Goal: Information Seeking & Learning: Learn about a topic

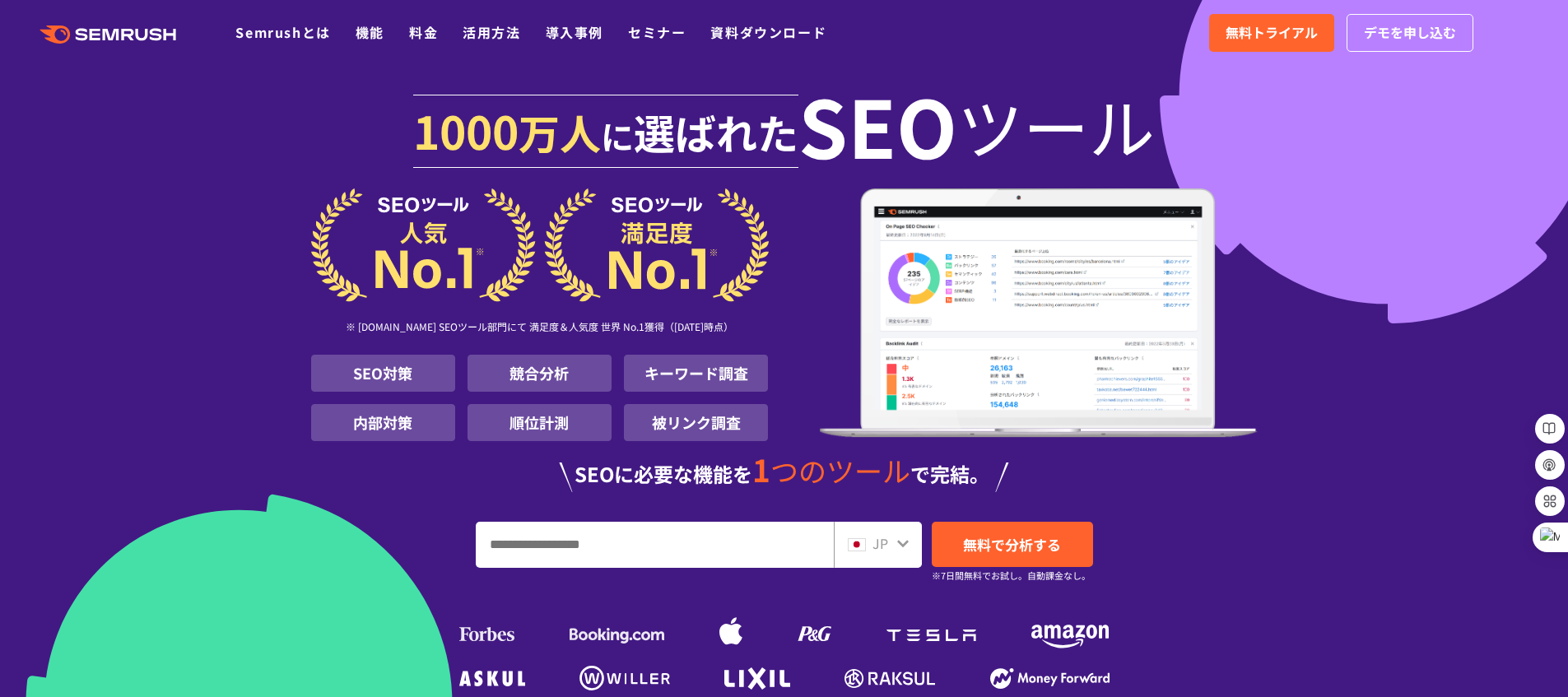
click at [637, 531] on input "URL、キーワードを入力してください" at bounding box center [655, 544] width 357 height 44
type input "********"
click at [961, 544] on link "無料で分析する" at bounding box center [1012, 544] width 161 height 45
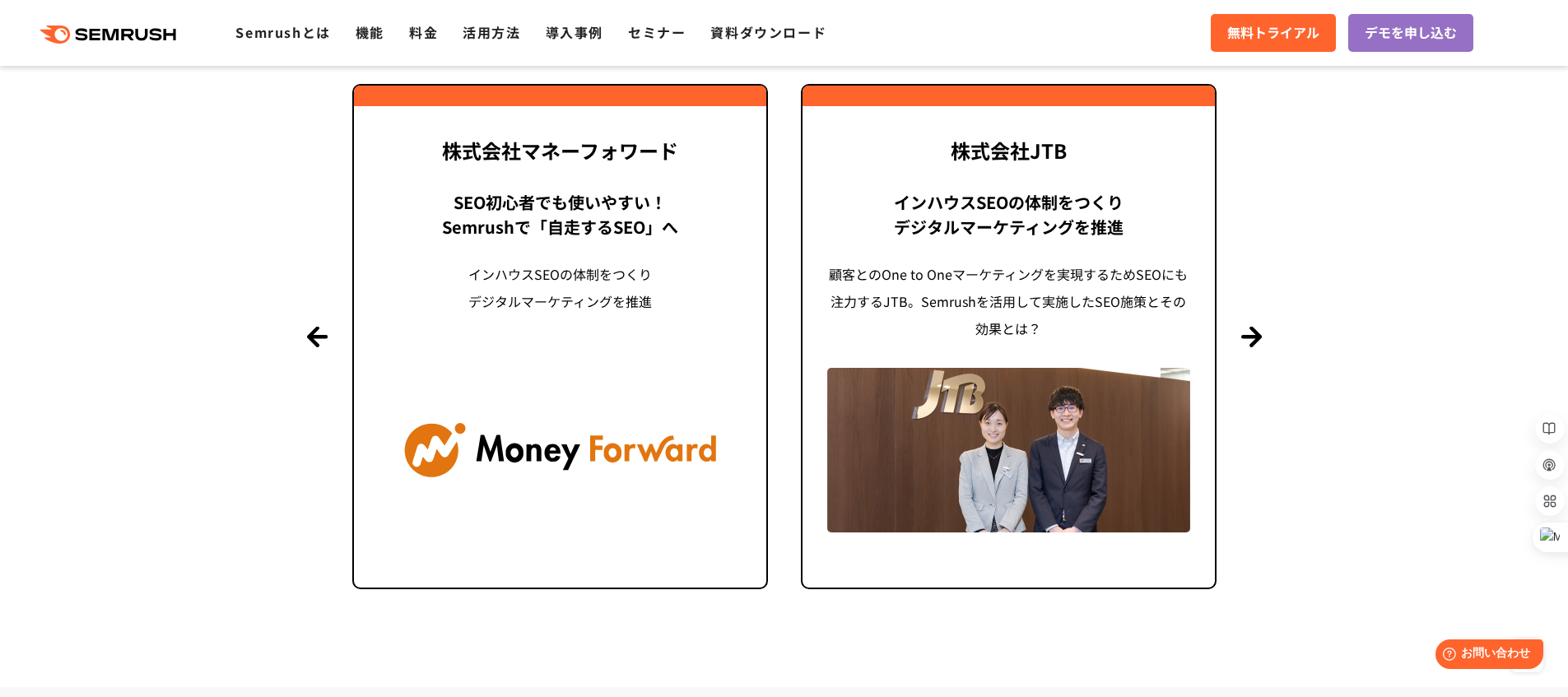
scroll to position [3788, 0]
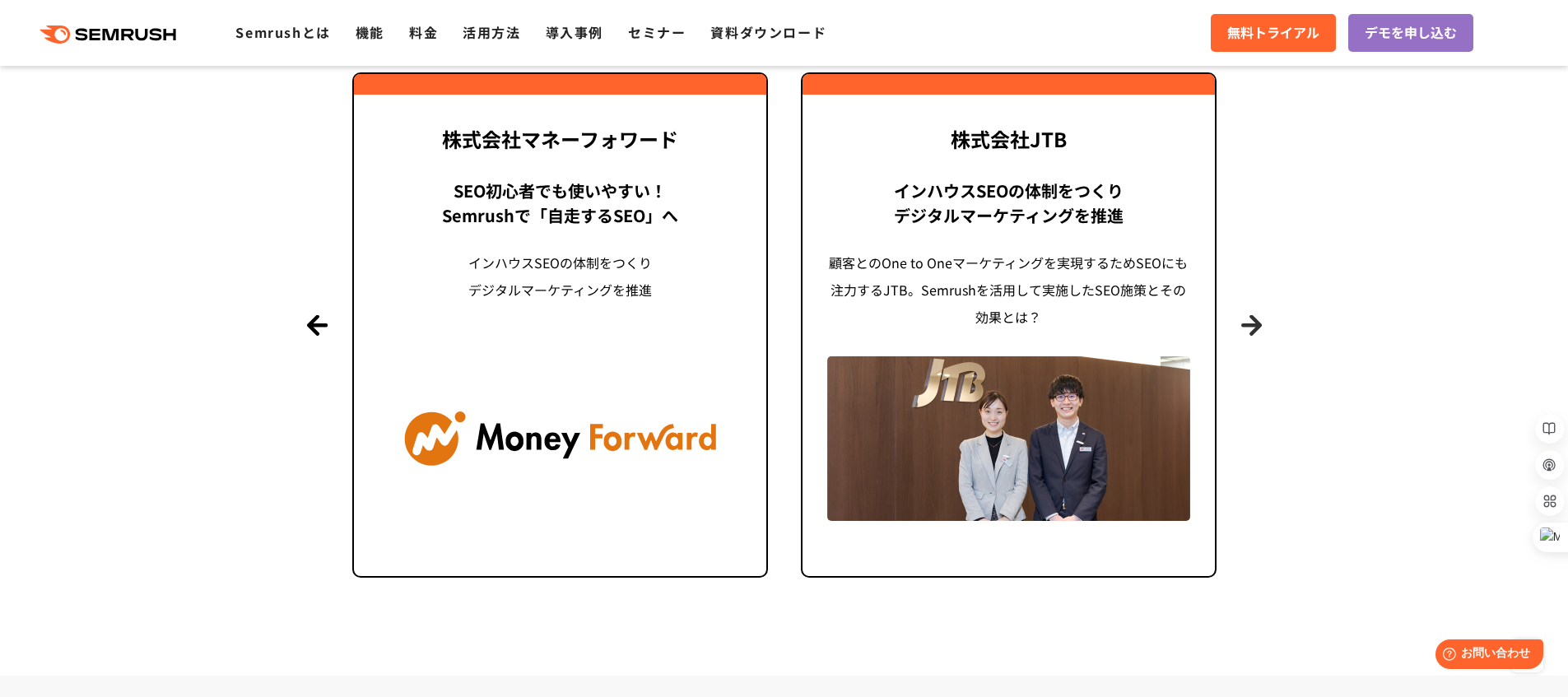
click at [1260, 323] on button "Next" at bounding box center [1251, 326] width 21 height 21
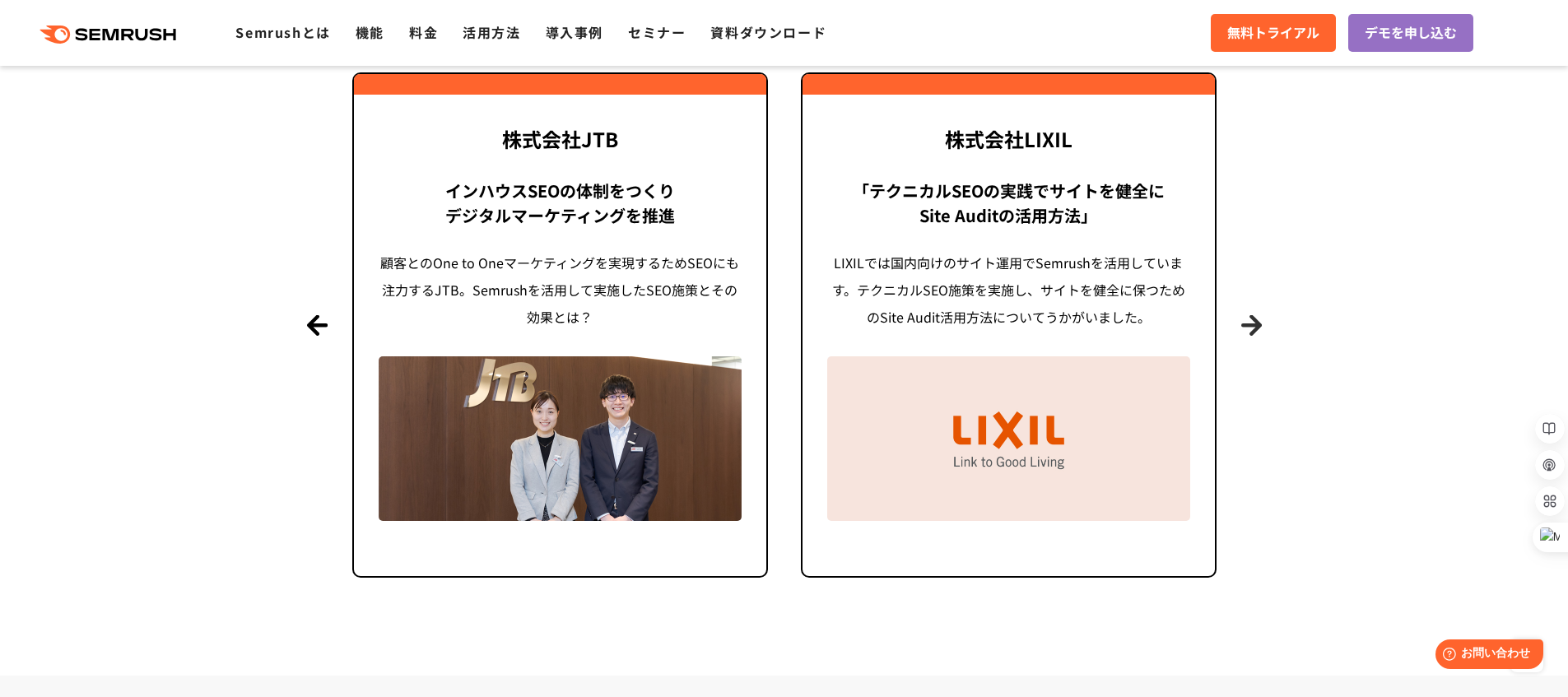
click at [1260, 322] on button "Next" at bounding box center [1251, 326] width 21 height 21
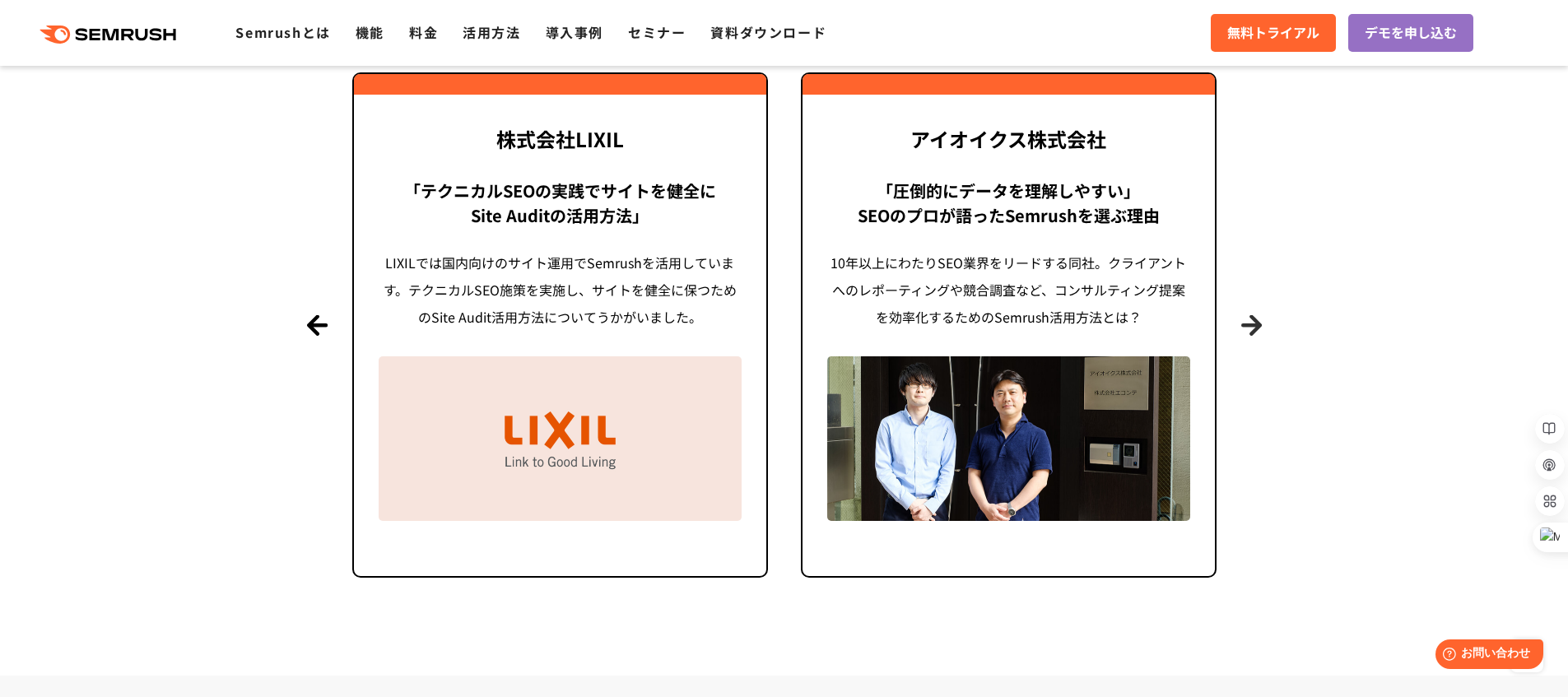
click at [1256, 321] on button "Next" at bounding box center [1251, 326] width 21 height 21
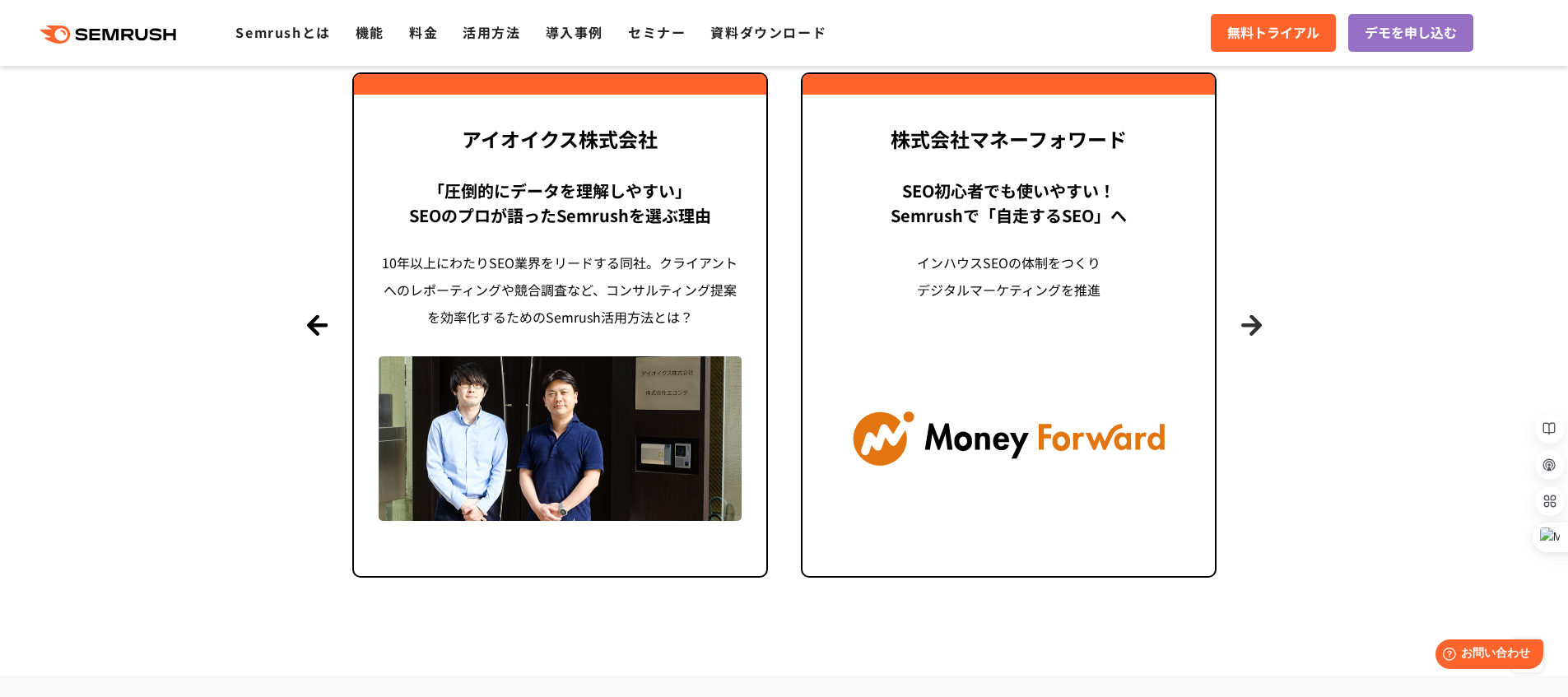
click at [1256, 321] on button "Next" at bounding box center [1251, 326] width 21 height 21
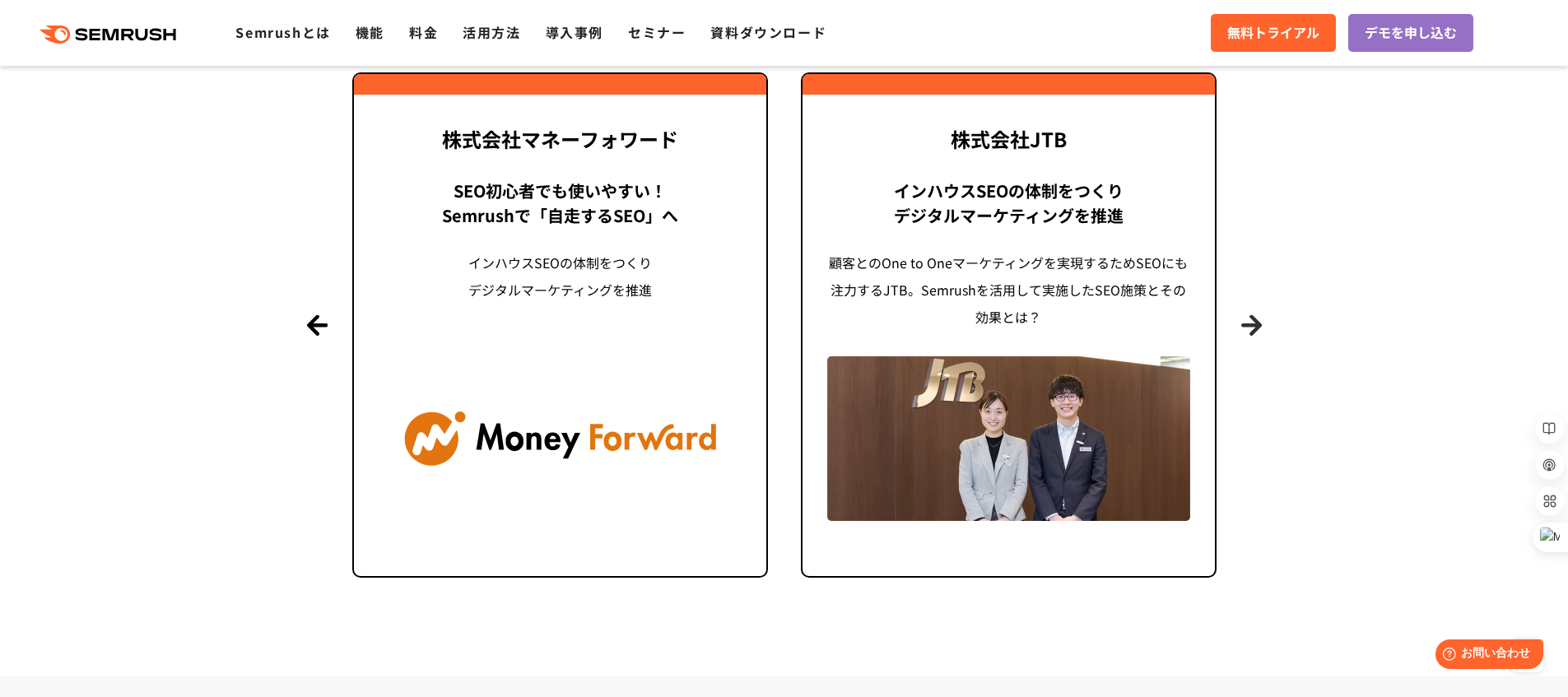
click at [1256, 321] on button "Next" at bounding box center [1251, 326] width 21 height 21
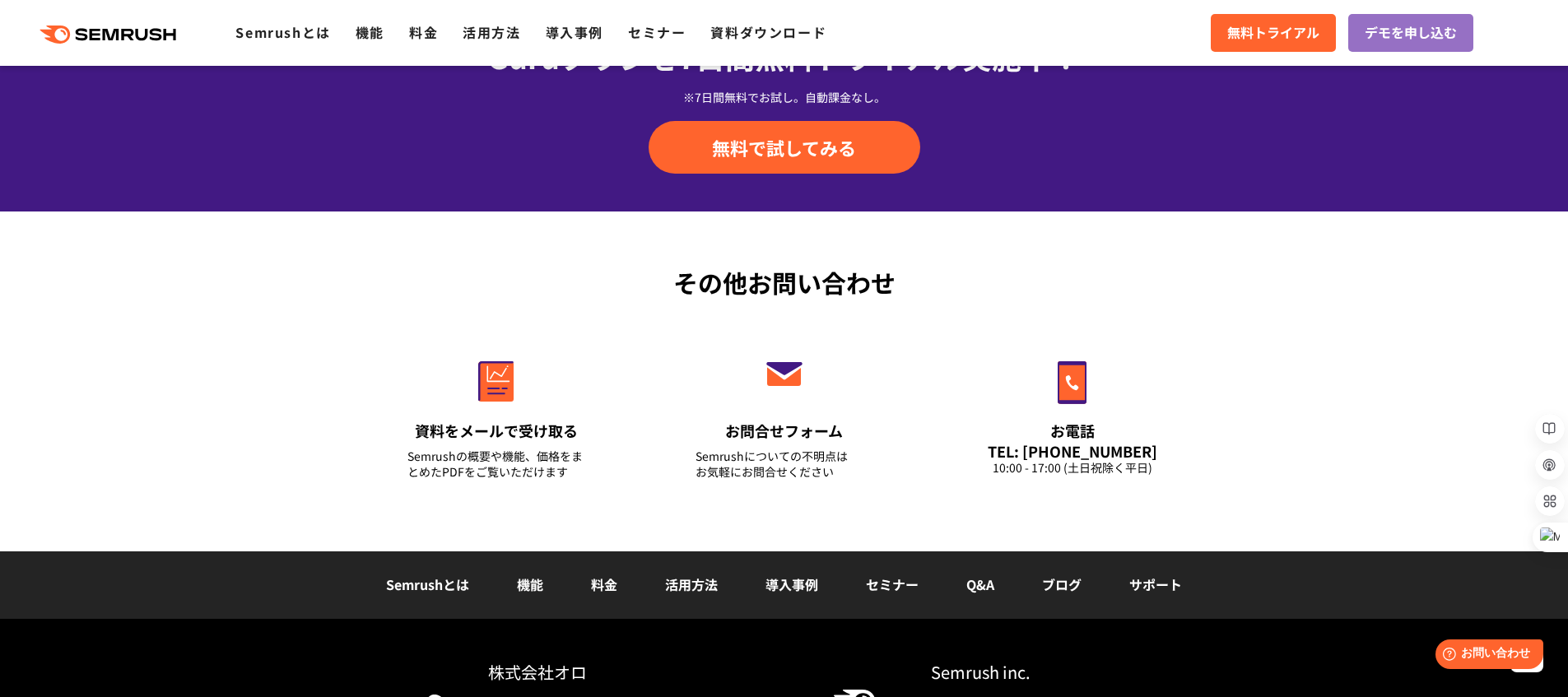
scroll to position [5565, 0]
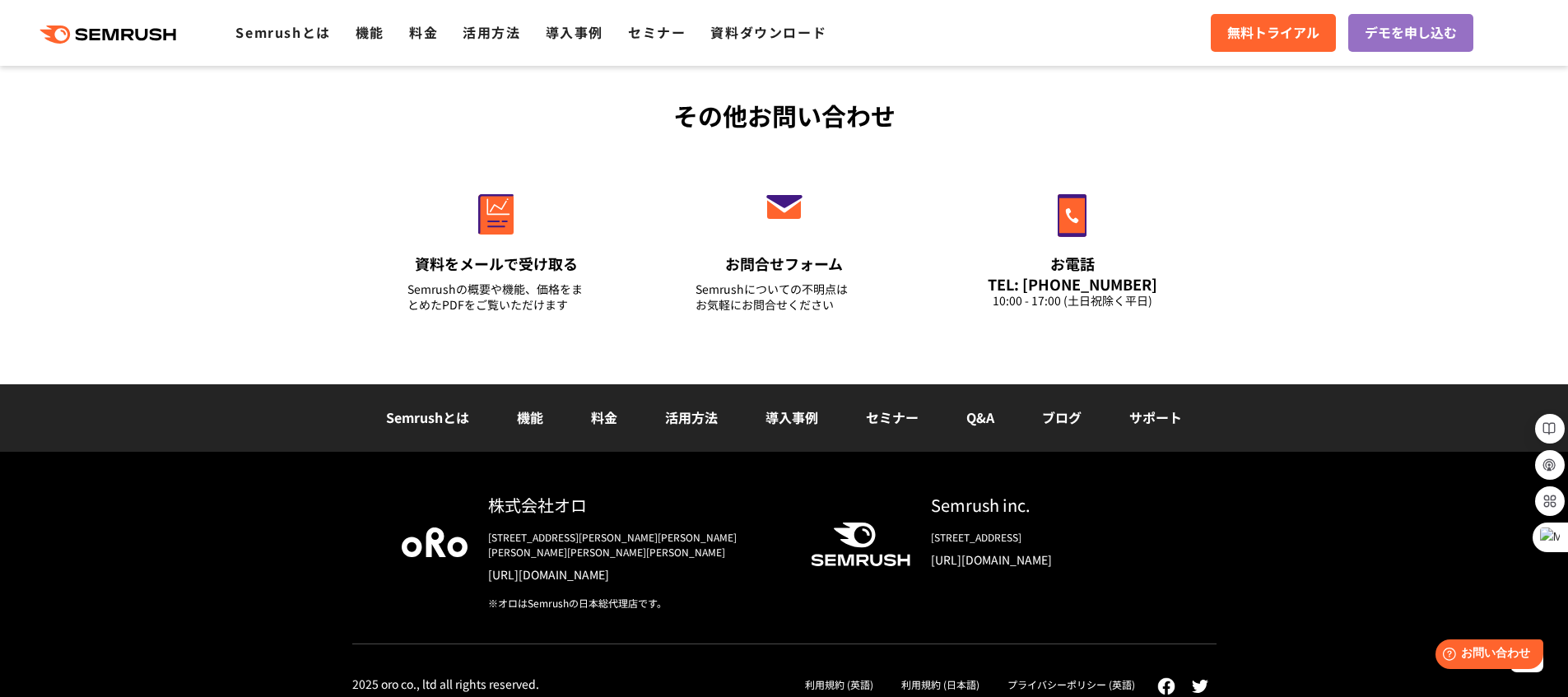
click at [617, 418] on link "料金" at bounding box center [604, 417] width 26 height 20
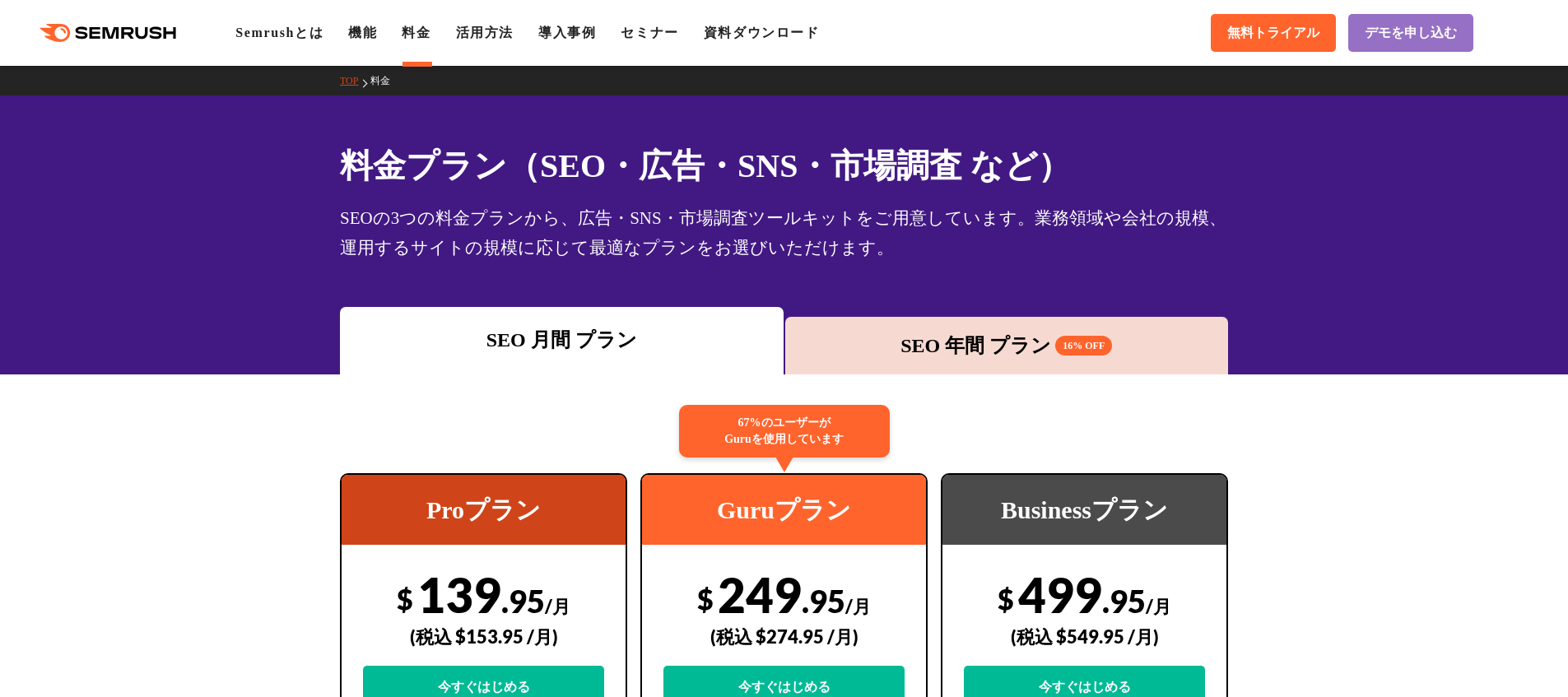
click at [935, 359] on div "SEO 年間 プラン 16% OFF" at bounding box center [1006, 346] width 427 height 30
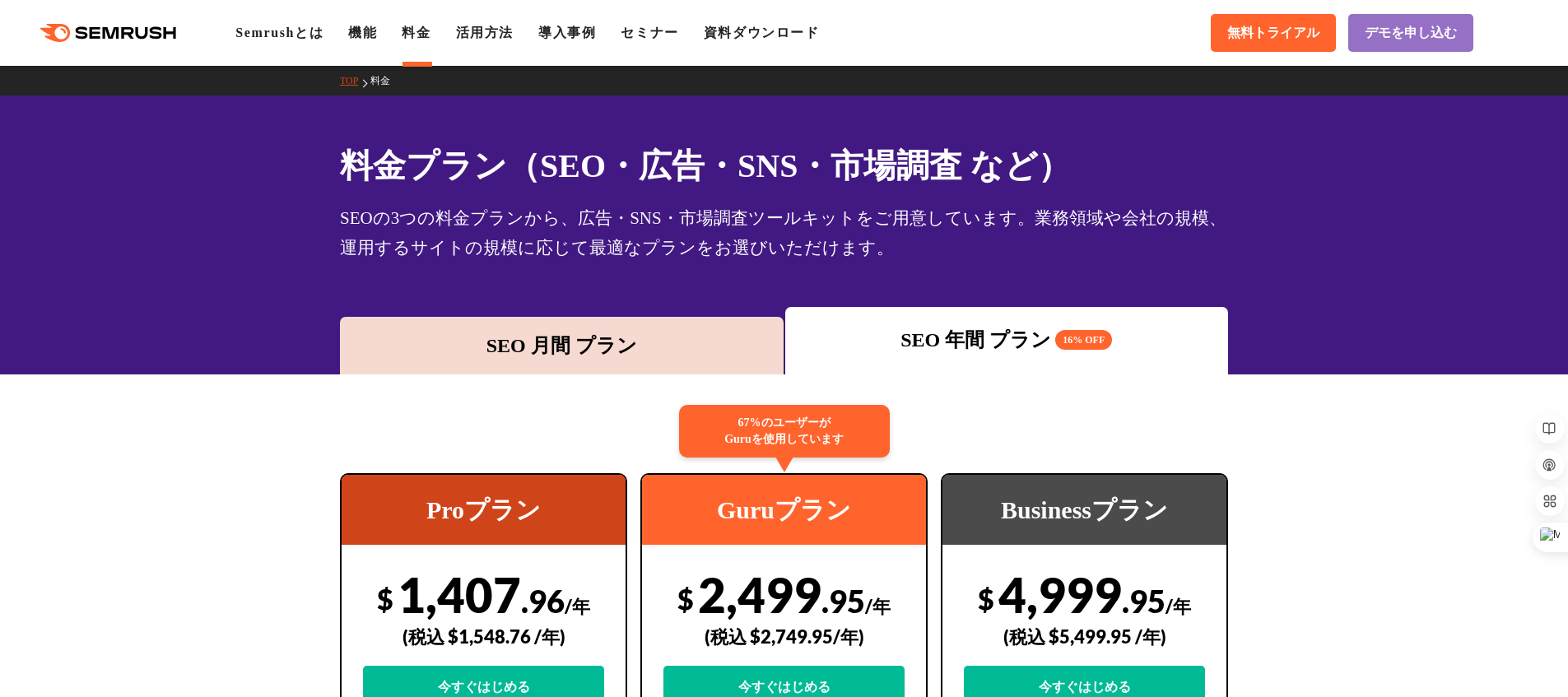
click at [644, 355] on div "SEO 月間 プラン" at bounding box center [561, 346] width 427 height 30
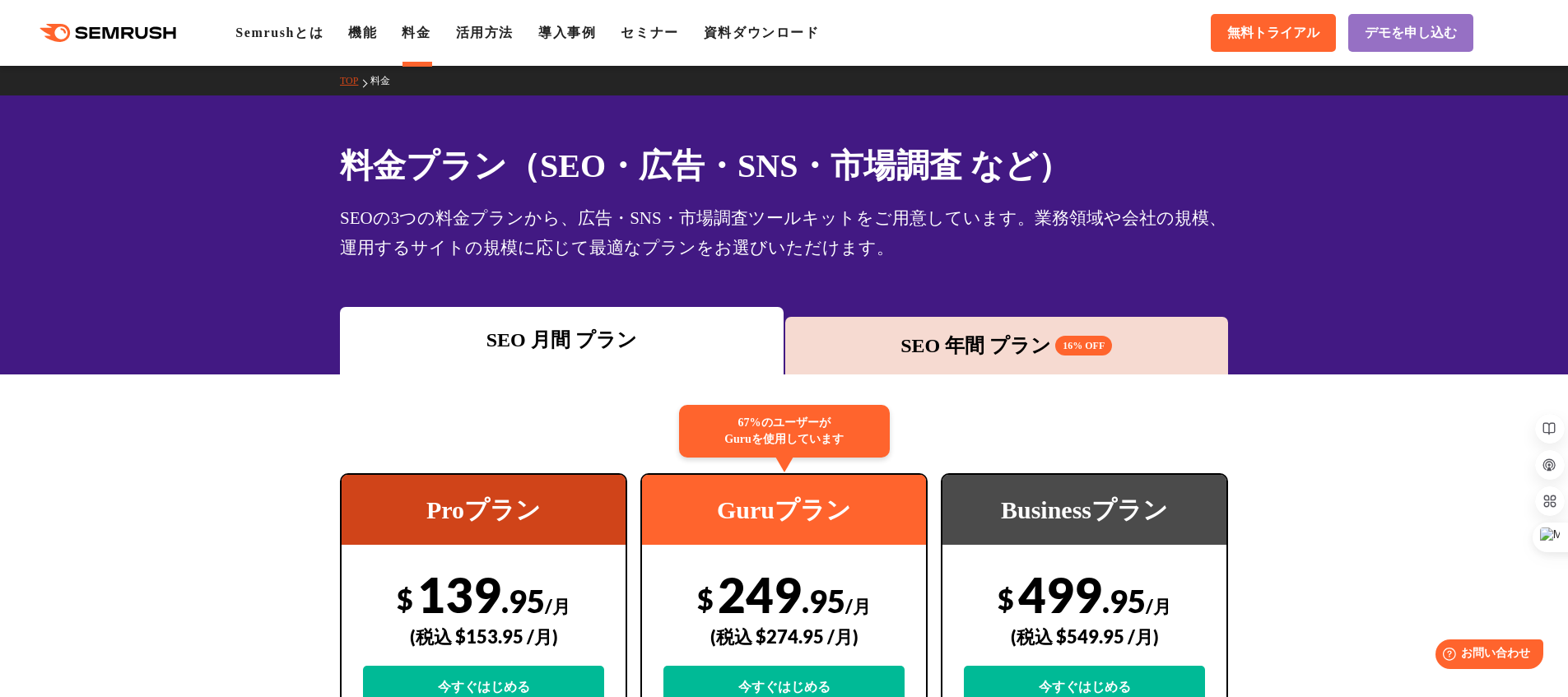
click at [77, 30] on icon at bounding box center [83, 32] width 12 height 12
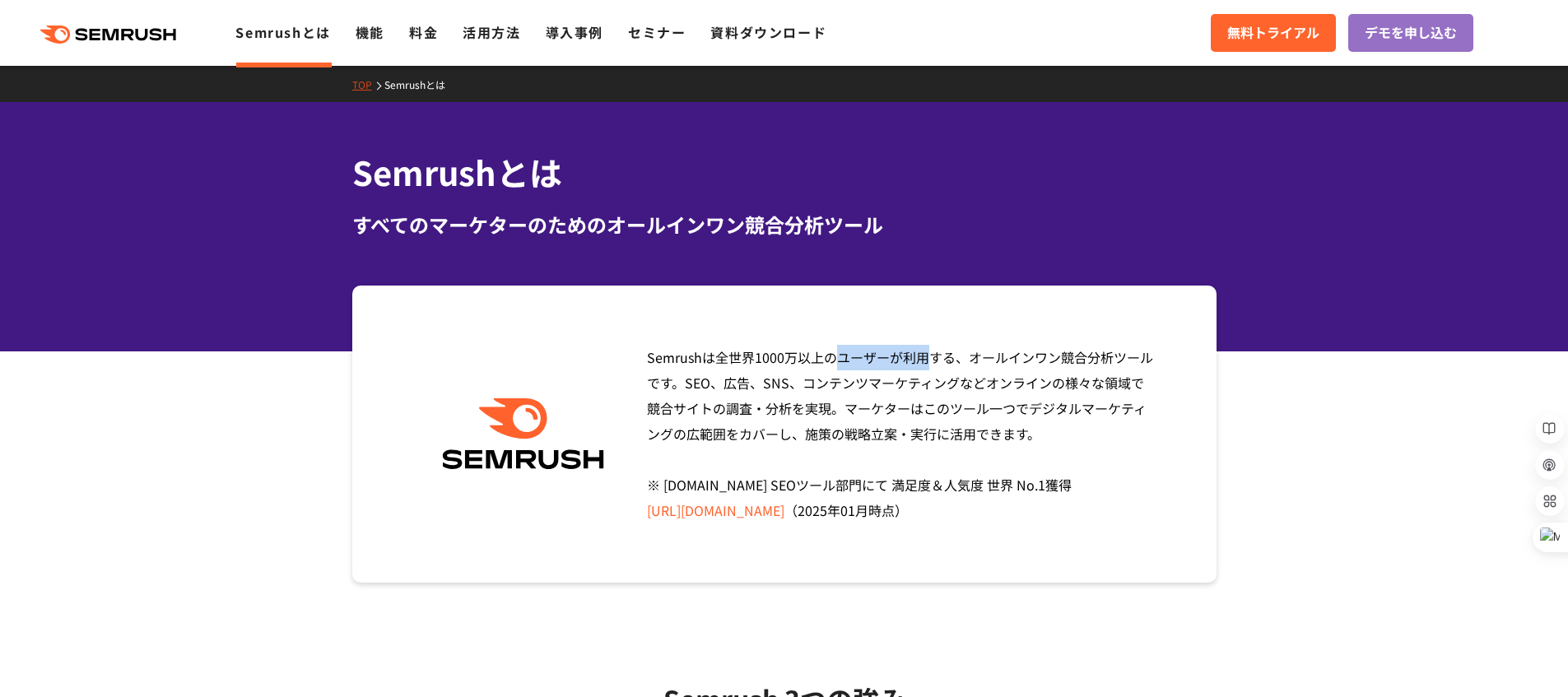
drag, startPoint x: 649, startPoint y: 353, endPoint x: 699, endPoint y: 351, distance: 50.0
click at [699, 351] on span "Semrushは全世界1000万以上のユーザーが利用する、オールインワン競合分析ツールです。SEO、広告、SNS、コンテンツマーケティングなどオンラインの様々…" at bounding box center [899, 433] width 506 height 173
copy span "Semrush"
